Goal: Transaction & Acquisition: Purchase product/service

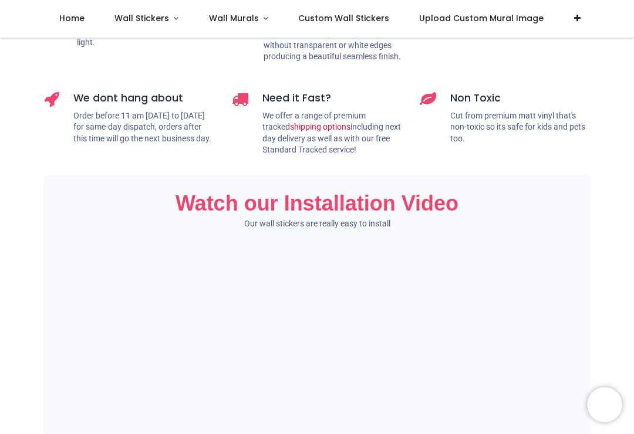
scroll to position [711, 0]
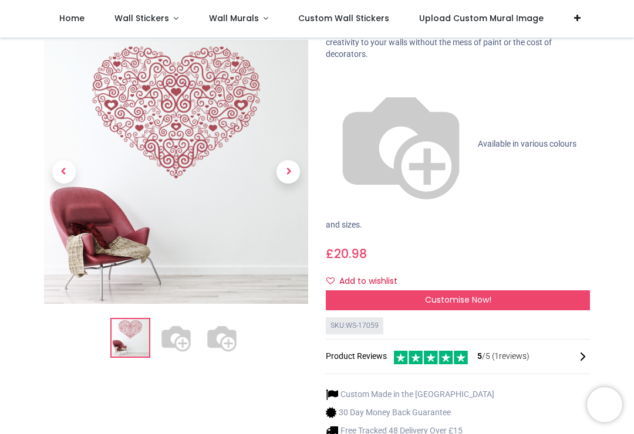
scroll to position [107, 0]
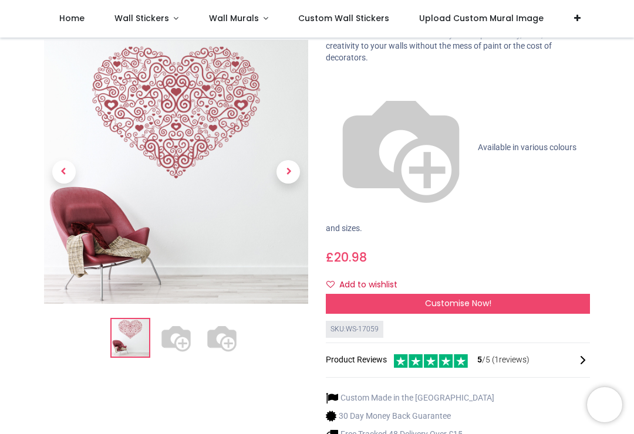
click at [234, 329] on img at bounding box center [222, 339] width 38 height 38
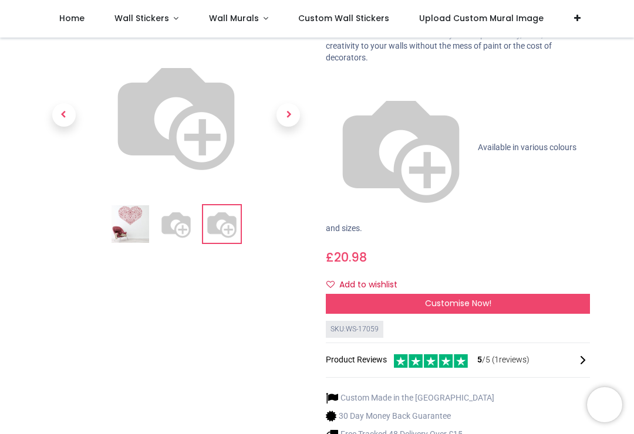
click at [300, 127] on span "Next" at bounding box center [287, 115] width 23 height 23
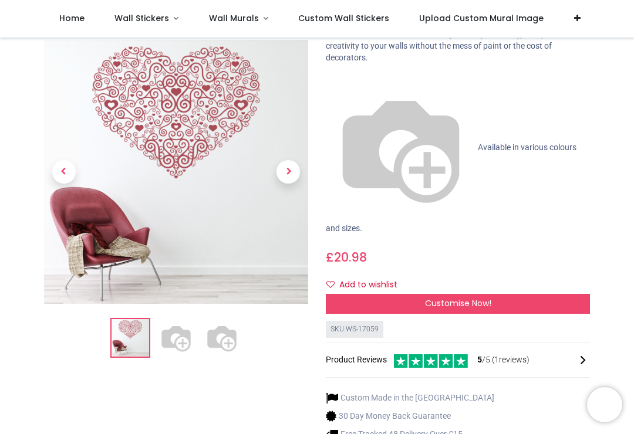
click at [297, 170] on span "Next" at bounding box center [287, 172] width 23 height 23
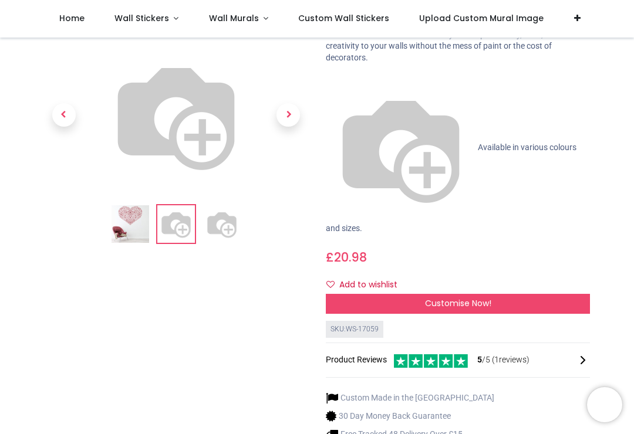
click at [296, 127] on span "Next" at bounding box center [287, 115] width 23 height 23
click at [294, 127] on span "Next" at bounding box center [287, 115] width 23 height 23
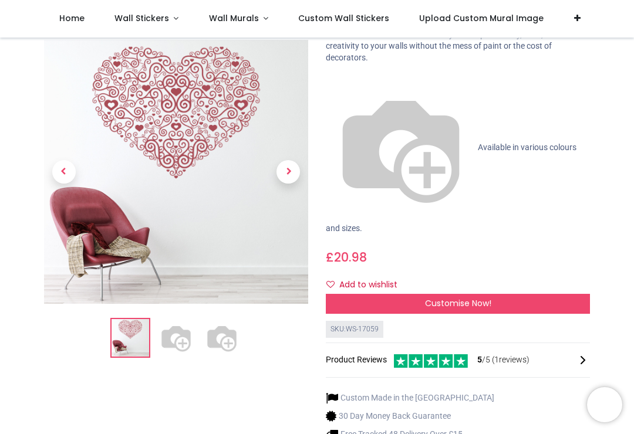
click at [290, 167] on span "Next" at bounding box center [287, 172] width 23 height 23
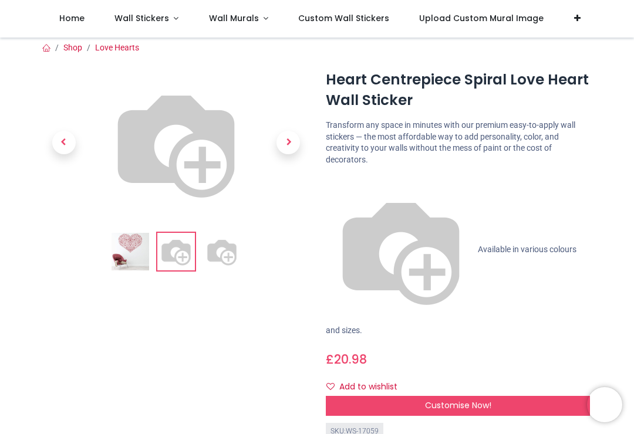
scroll to position [1, 0]
